Goal: Navigation & Orientation: Find specific page/section

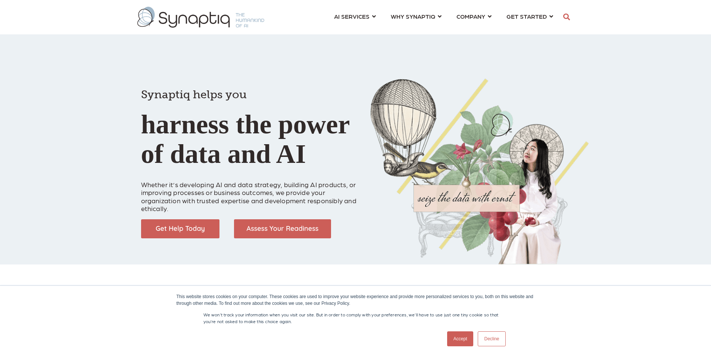
scroll to position [0, 3]
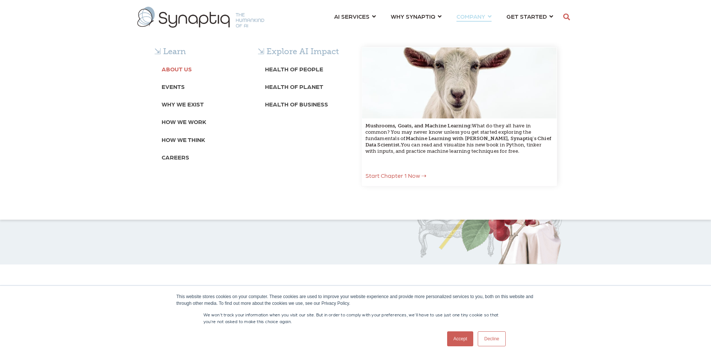
click at [177, 69] on b "About Us" at bounding box center [177, 68] width 30 height 7
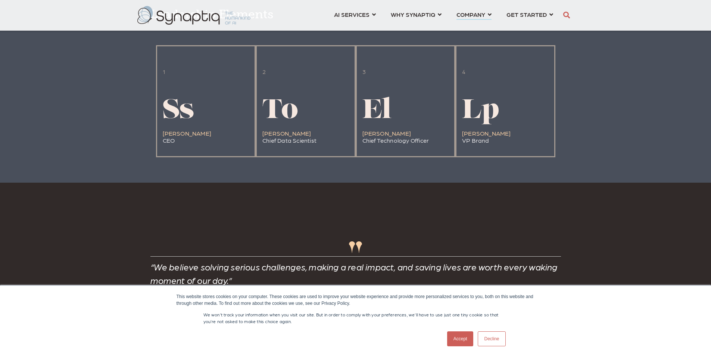
scroll to position [1787, 0]
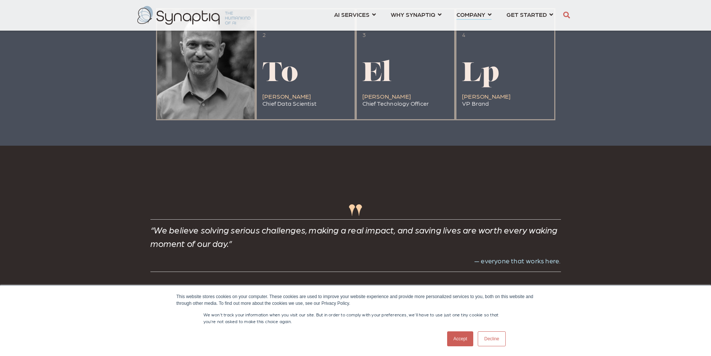
click at [187, 87] on div at bounding box center [206, 64] width 98 height 110
click at [196, 88] on div at bounding box center [206, 64] width 98 height 110
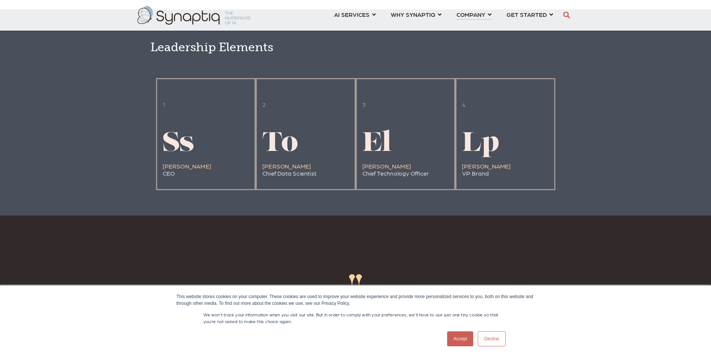
scroll to position [1681, 0]
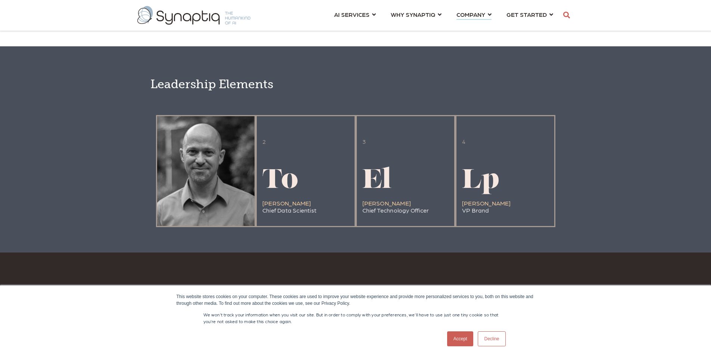
click at [182, 194] on div at bounding box center [206, 171] width 98 height 110
click at [202, 179] on div at bounding box center [206, 171] width 98 height 110
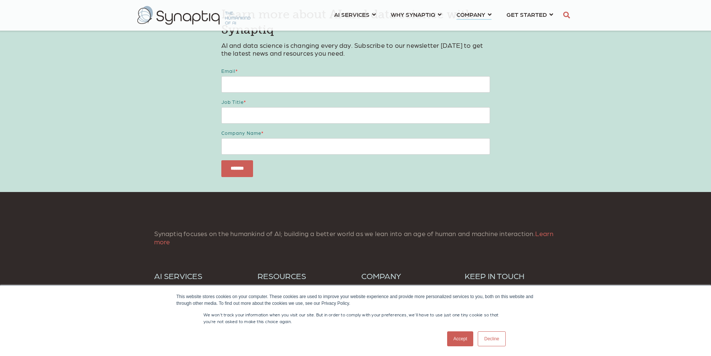
scroll to position [3012, 0]
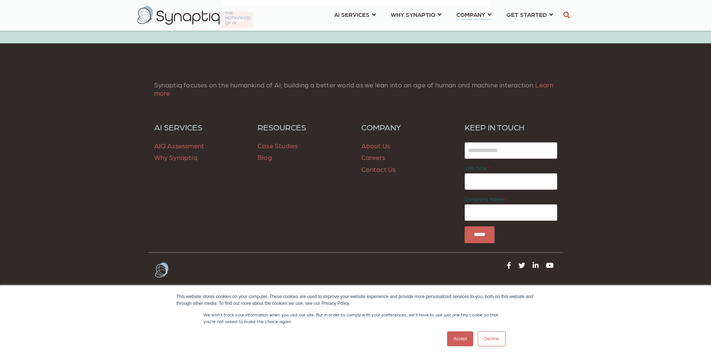
click at [373, 147] on link "About Us" at bounding box center [375, 145] width 29 height 8
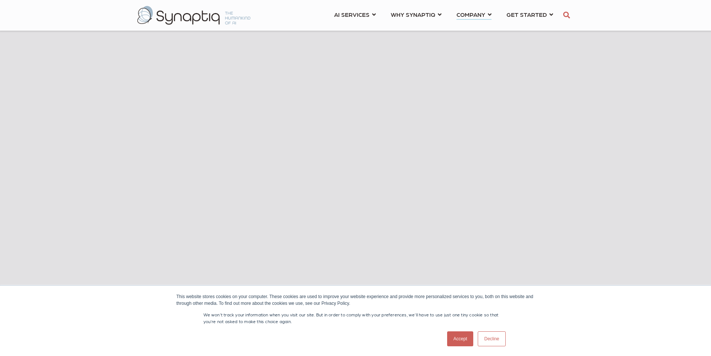
scroll to position [301, 0]
click at [490, 343] on link "Decline" at bounding box center [492, 338] width 28 height 15
